Goal: Information Seeking & Learning: Learn about a topic

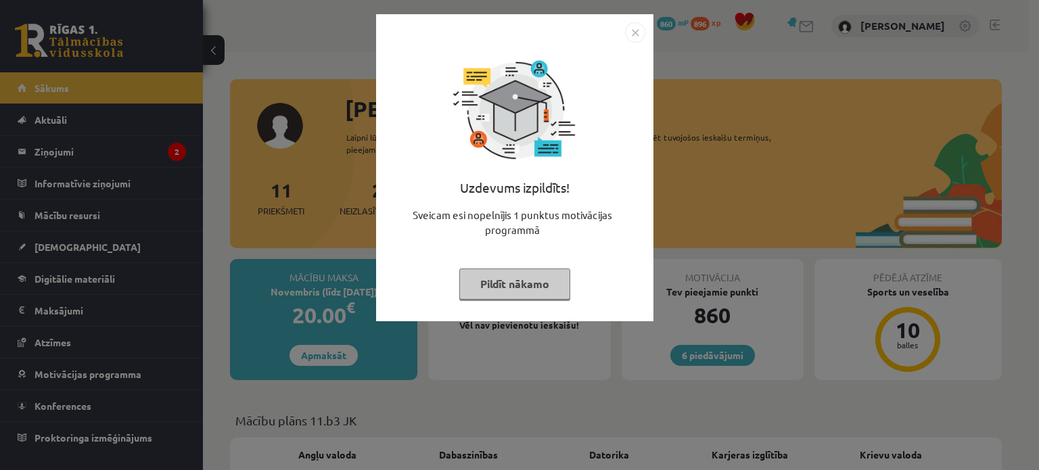
click at [482, 277] on button "Pildīt nākamo" at bounding box center [515, 284] width 111 height 31
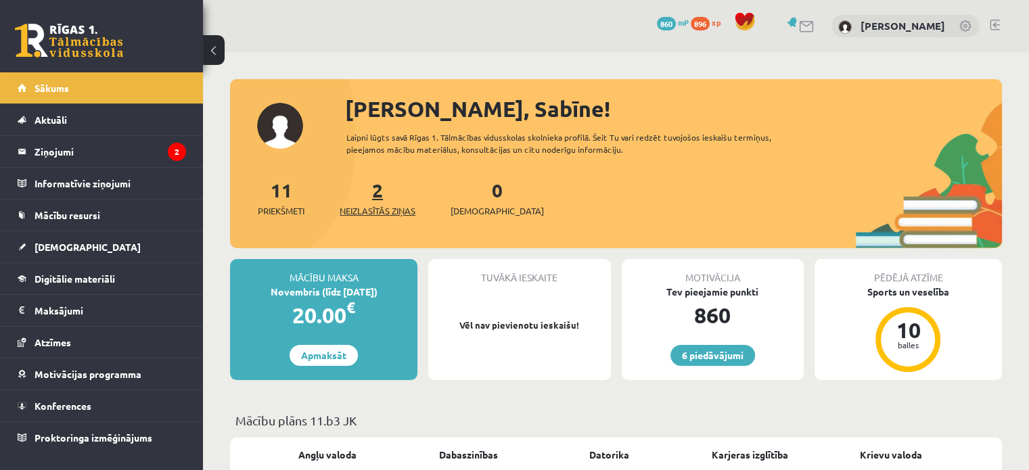
click at [407, 209] on span "Neizlasītās ziņas" at bounding box center [378, 211] width 76 height 14
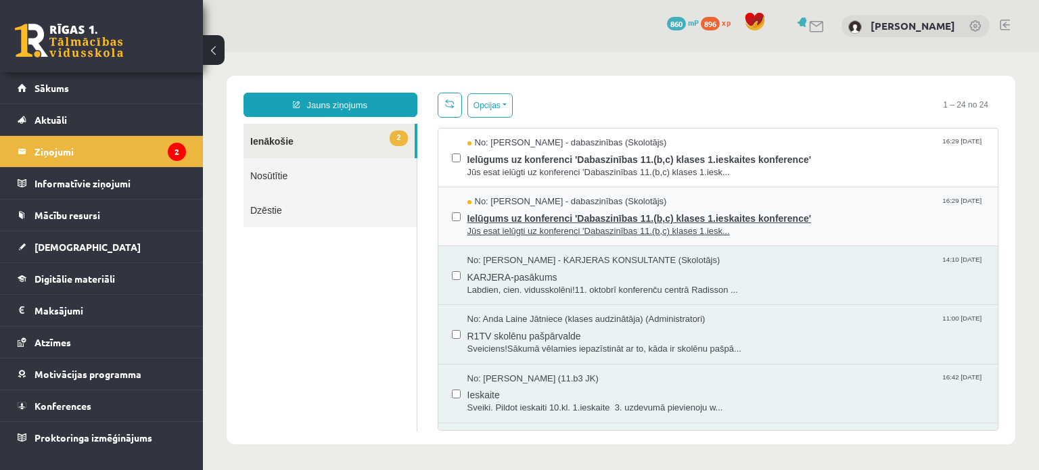
click at [628, 215] on span "Ielūgums uz konferenci 'Dabaszinības 11.(b,c) klases 1.ieskaites konference'" at bounding box center [727, 216] width 518 height 17
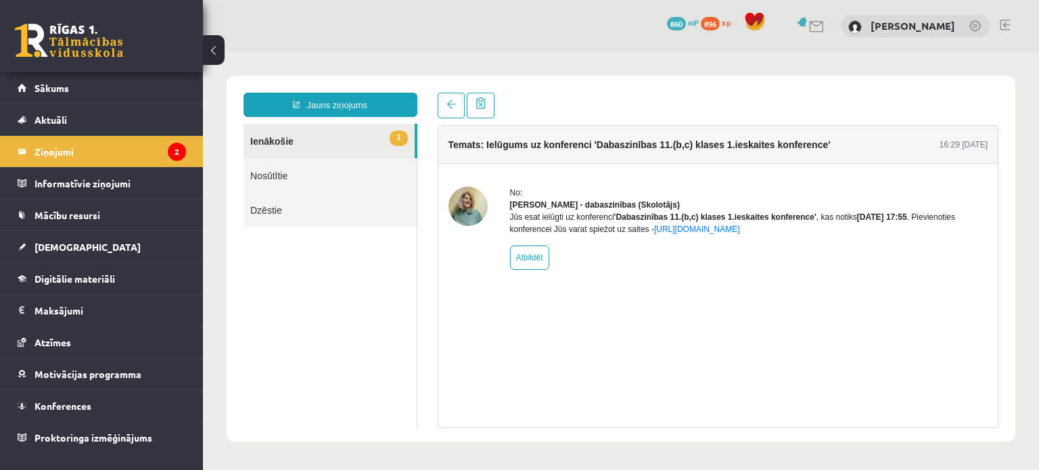
click at [336, 137] on link "1 Ienākošie" at bounding box center [329, 141] width 171 height 35
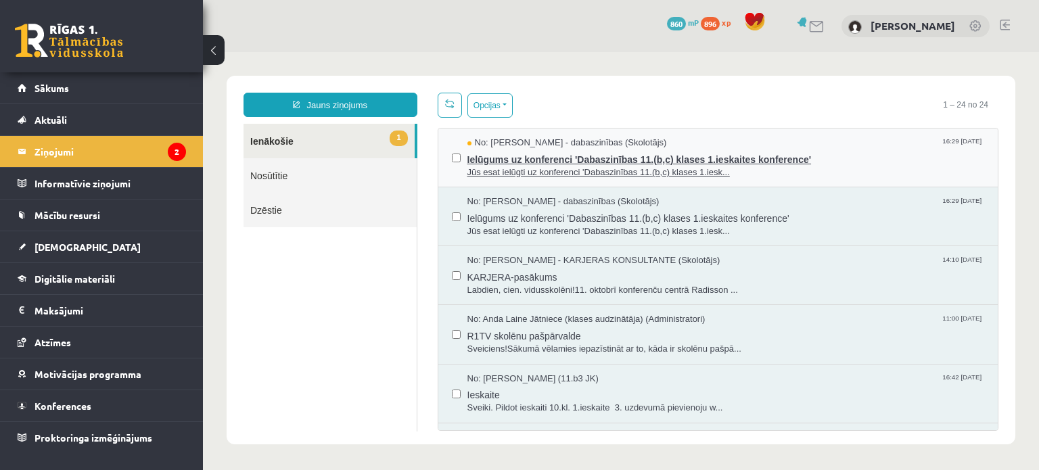
click at [485, 159] on span "Ielūgums uz konferenci 'Dabaszinības 11.(b,c) klases 1.ieskaites konference'" at bounding box center [727, 158] width 518 height 17
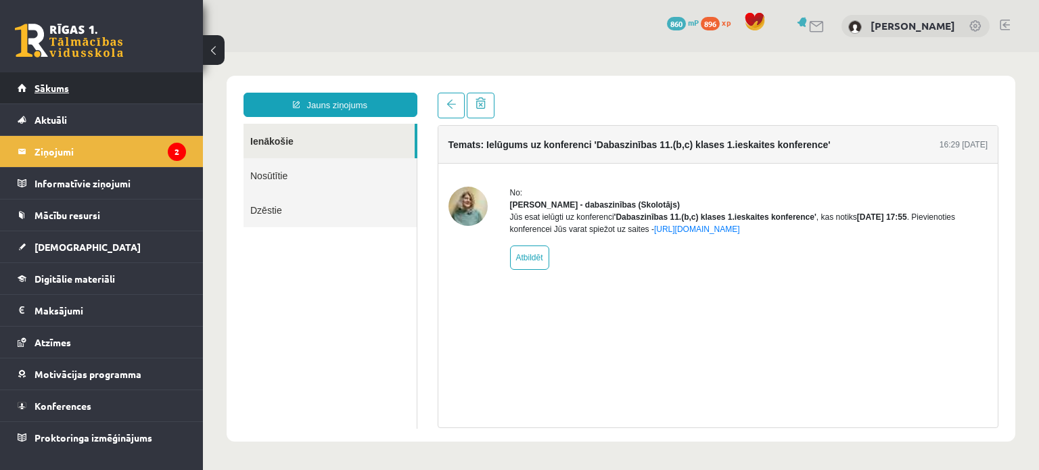
click at [129, 81] on link "Sākums" at bounding box center [102, 87] width 169 height 31
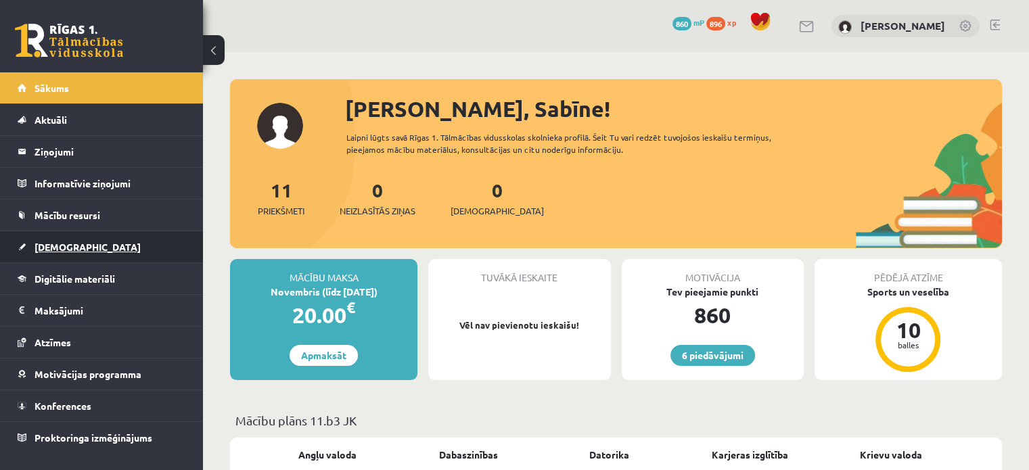
click at [47, 248] on span "[DEMOGRAPHIC_DATA]" at bounding box center [88, 247] width 106 height 12
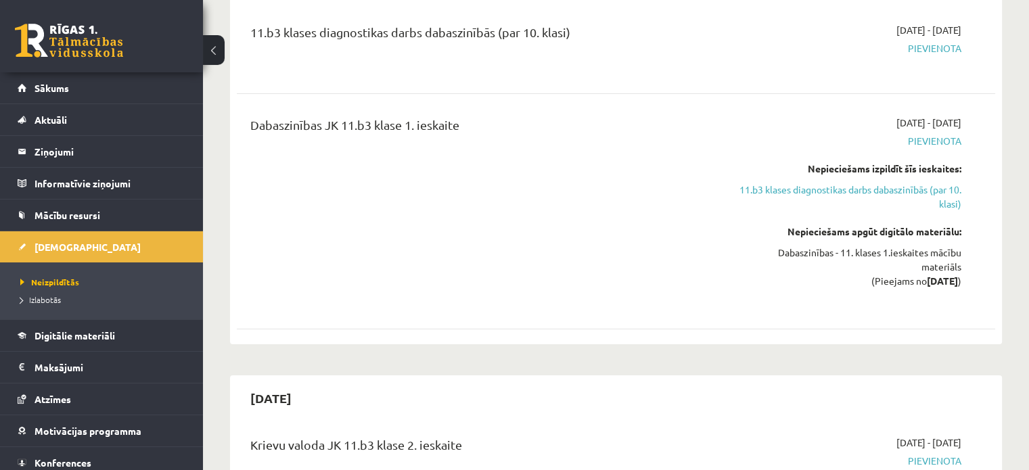
scroll to position [157, 0]
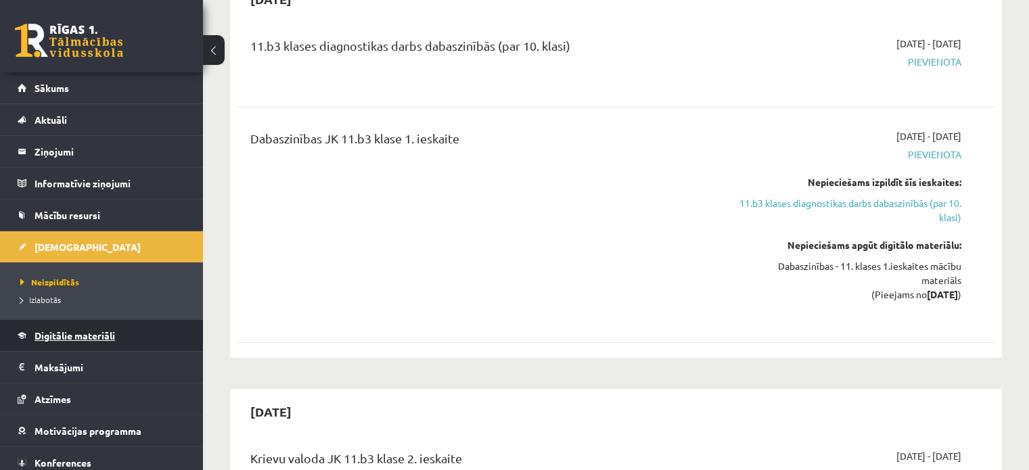
click at [108, 340] on link "Digitālie materiāli" at bounding box center [102, 335] width 169 height 31
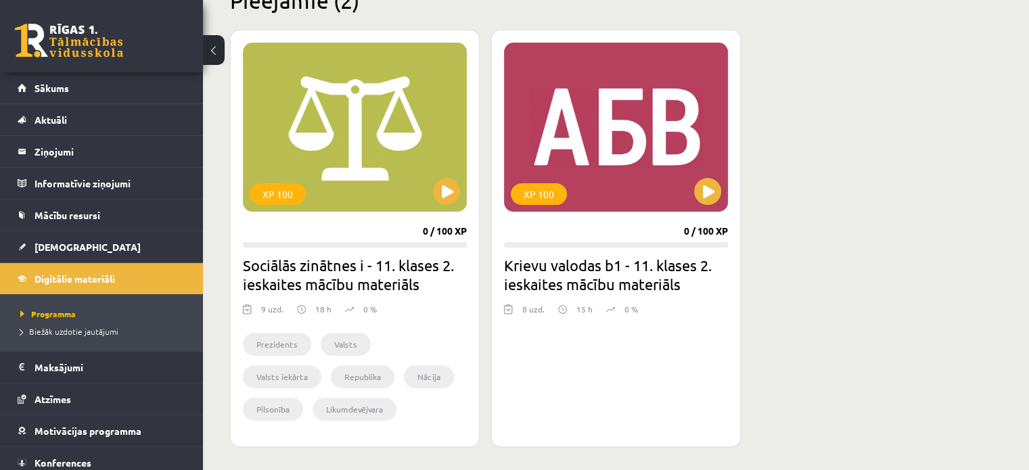
scroll to position [351, 0]
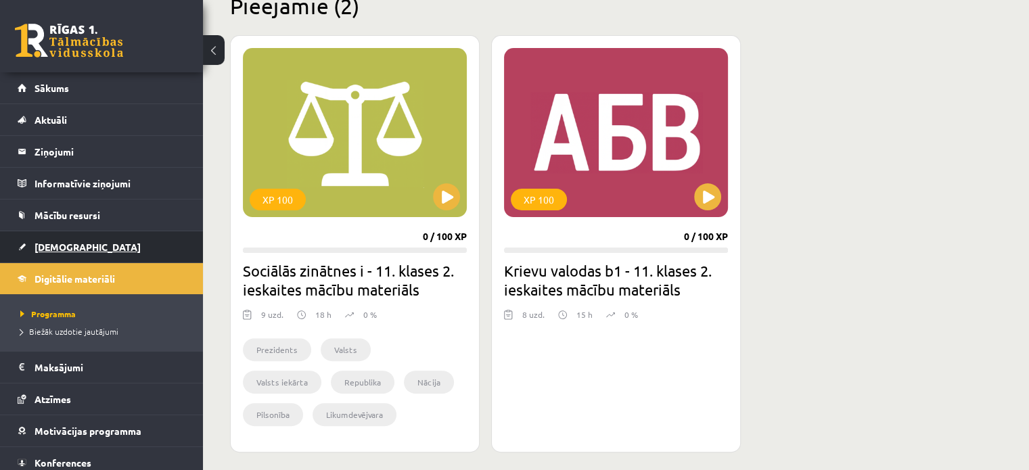
click at [122, 246] on link "[DEMOGRAPHIC_DATA]" at bounding box center [102, 246] width 169 height 31
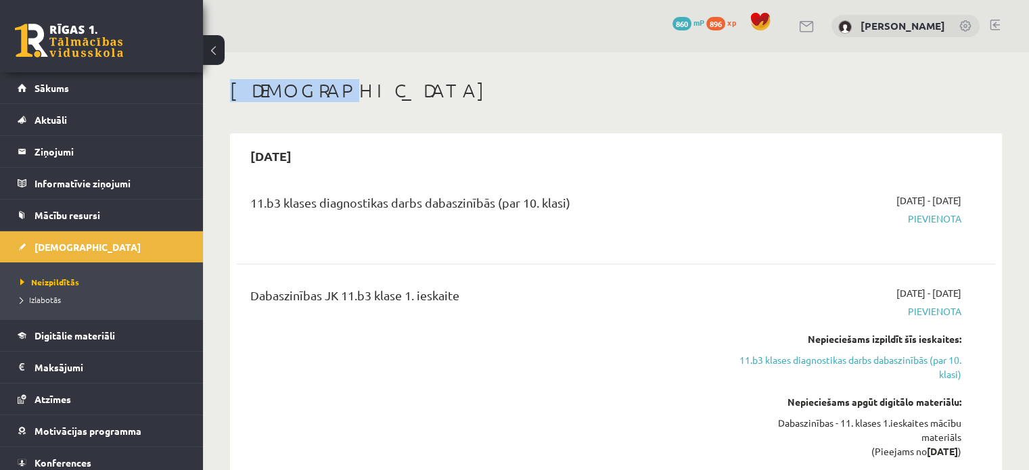
drag, startPoint x: 1021, startPoint y: 59, endPoint x: 1033, endPoint y: 45, distance: 18.7
click at [1029, 45] on html "6 Dāvanas 860 mP 896 xp Sabīne Straupeniece Sākums Aktuāli Kā mācīties eSKOLĀ K…" at bounding box center [514, 235] width 1029 height 470
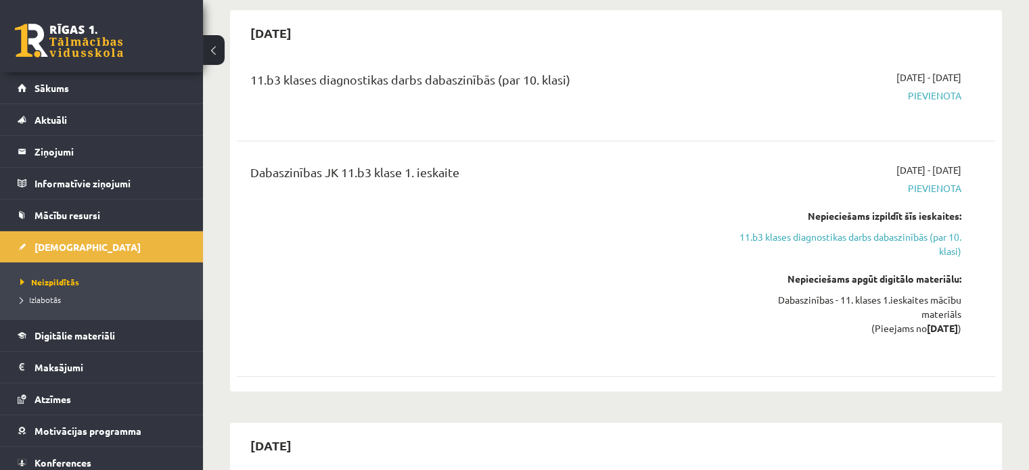
scroll to position [137, 0]
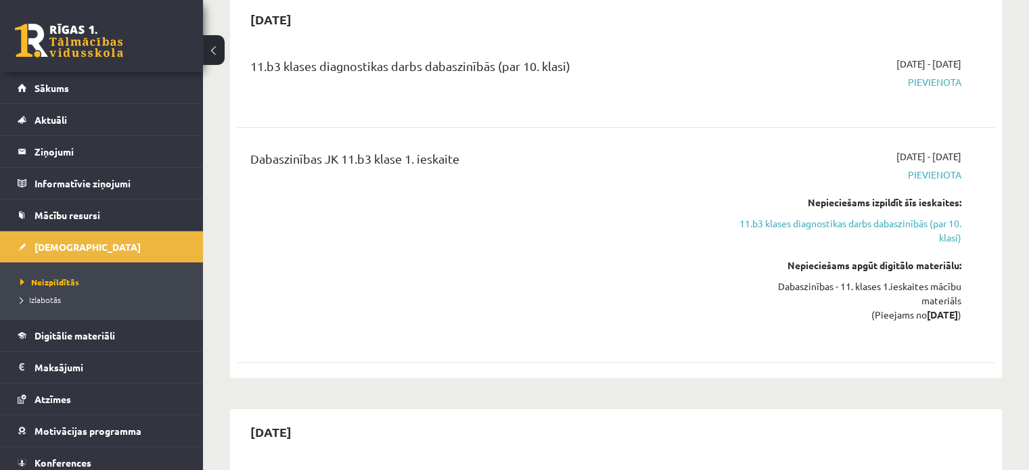
click at [942, 289] on div "Dabaszinības - 11. klases 1.ieskaites mācību materiāls (Pieejams no 2025-10-13 )" at bounding box center [849, 300] width 223 height 43
click at [936, 292] on div "Dabaszinības - 11. klases 1.ieskaites mācību materiāls (Pieejams no 2025-10-13 )" at bounding box center [849, 300] width 223 height 43
click at [159, 328] on link "Digitālie materiāli" at bounding box center [102, 335] width 169 height 31
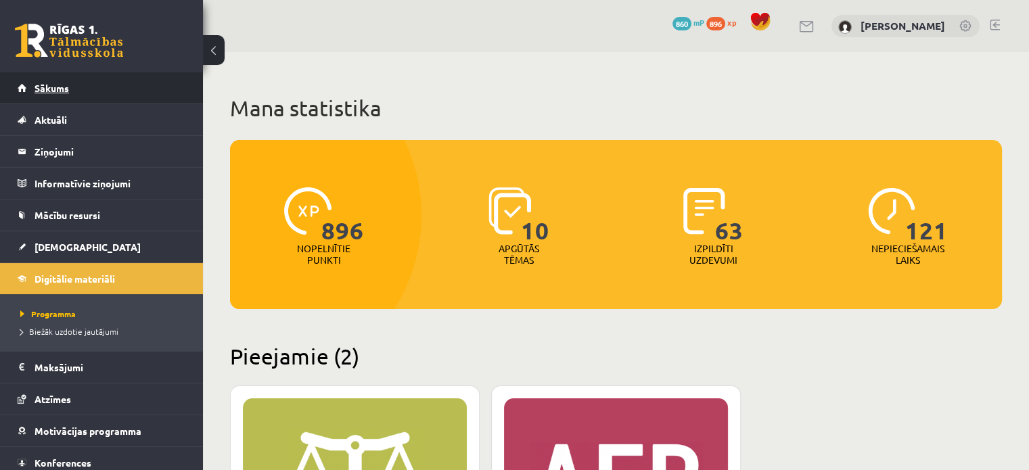
click at [166, 93] on link "Sākums" at bounding box center [102, 87] width 169 height 31
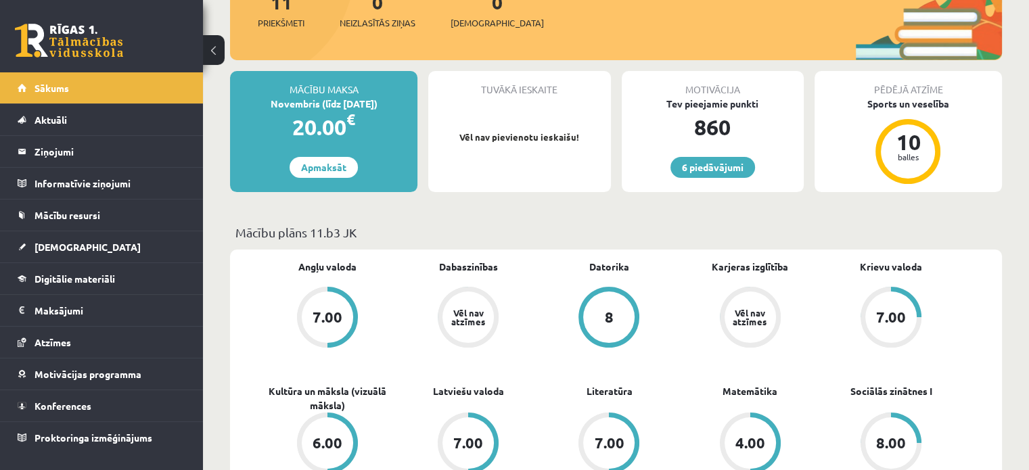
scroll to position [32, 0]
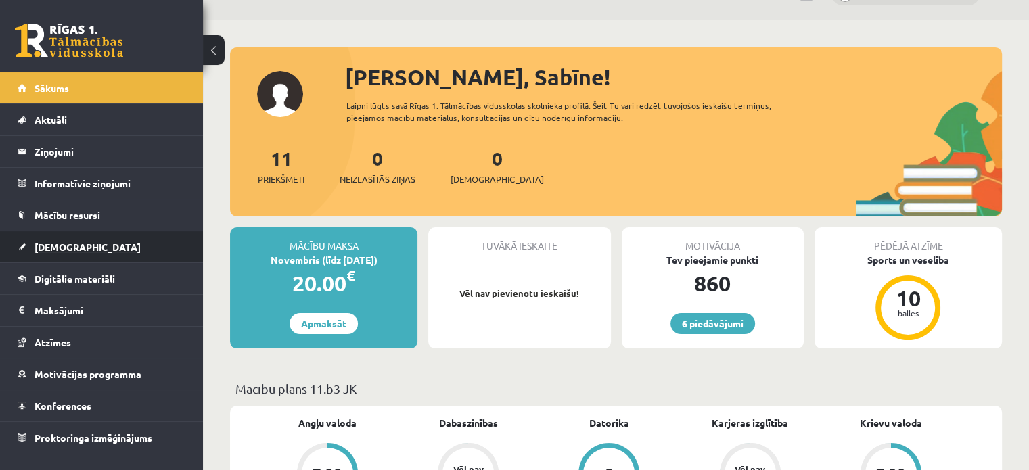
click at [71, 252] on link "[DEMOGRAPHIC_DATA]" at bounding box center [102, 246] width 169 height 31
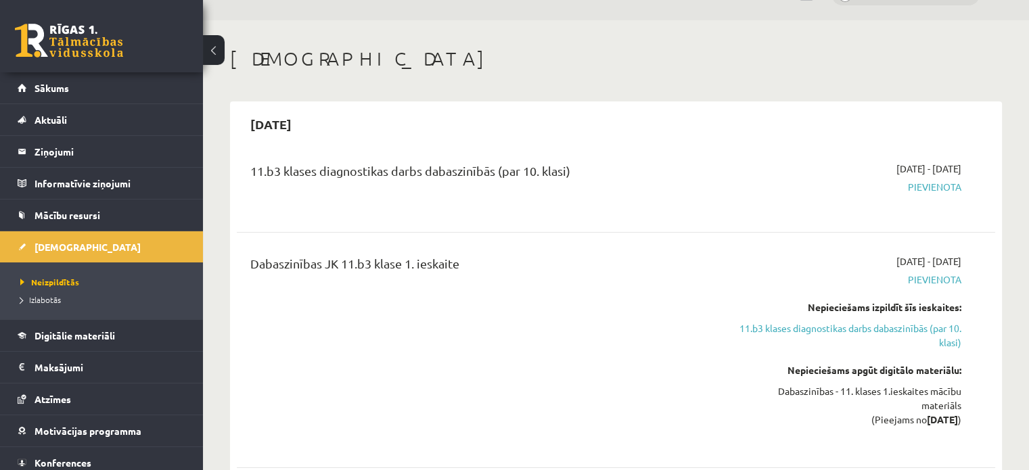
click at [861, 389] on div "Dabaszinības - 11. klases 1.ieskaites mācību materiāls (Pieejams no [DATE] )" at bounding box center [849, 405] width 223 height 43
click at [861, 389] on div "Dabaszinības - 11. klases 1.ieskaites mācību materiāls (Pieejams no 2025-10-13 )" at bounding box center [849, 405] width 223 height 43
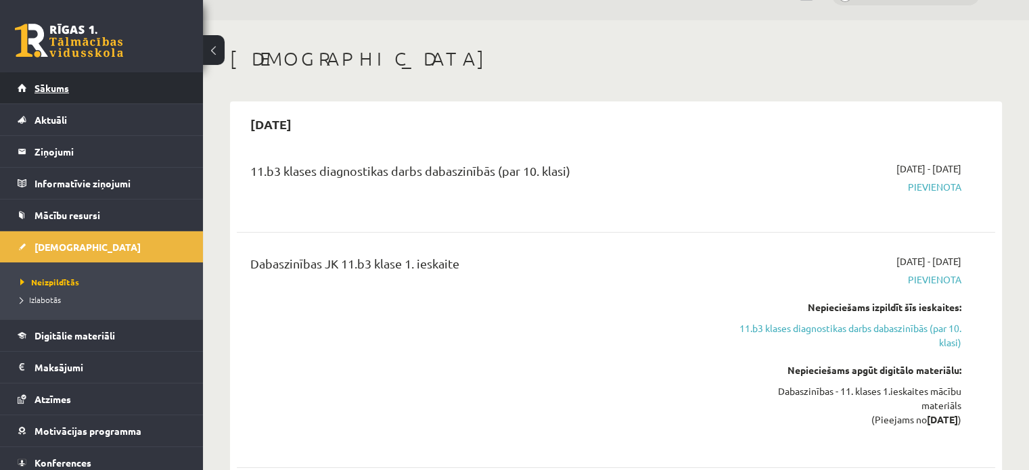
click at [97, 91] on link "Sākums" at bounding box center [102, 87] width 169 height 31
